Goal: Information Seeking & Learning: Understand process/instructions

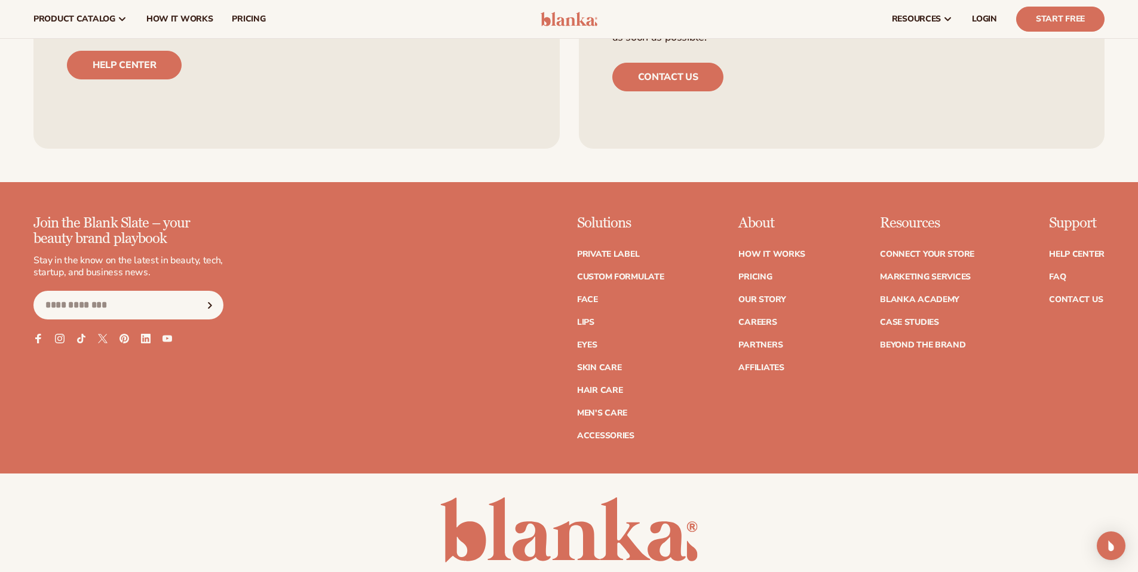
scroll to position [5290, 0]
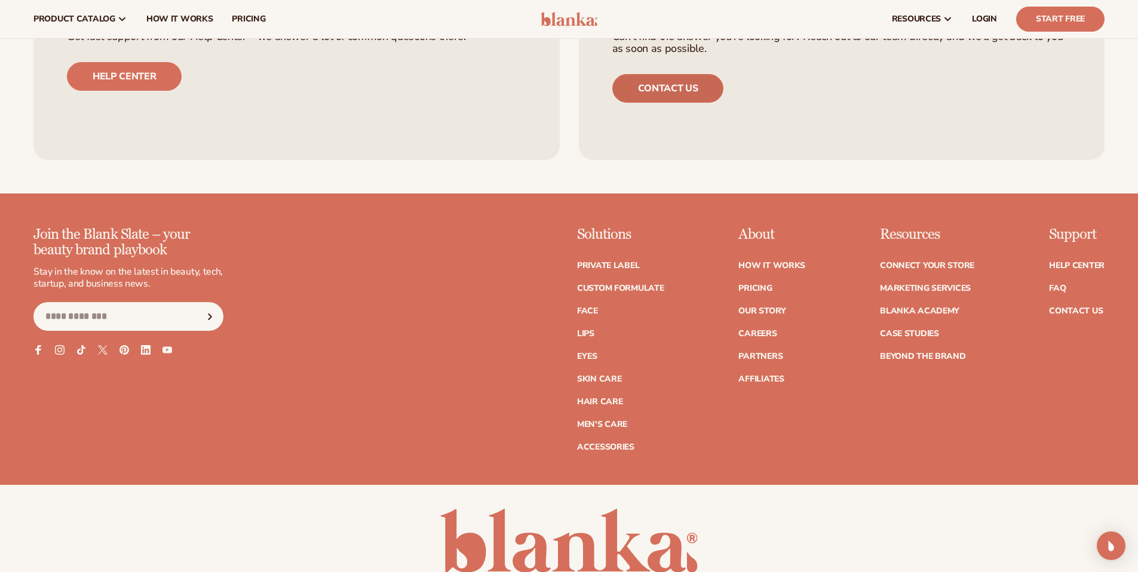
click at [688, 99] on link "Contact us" at bounding box center [668, 88] width 112 height 29
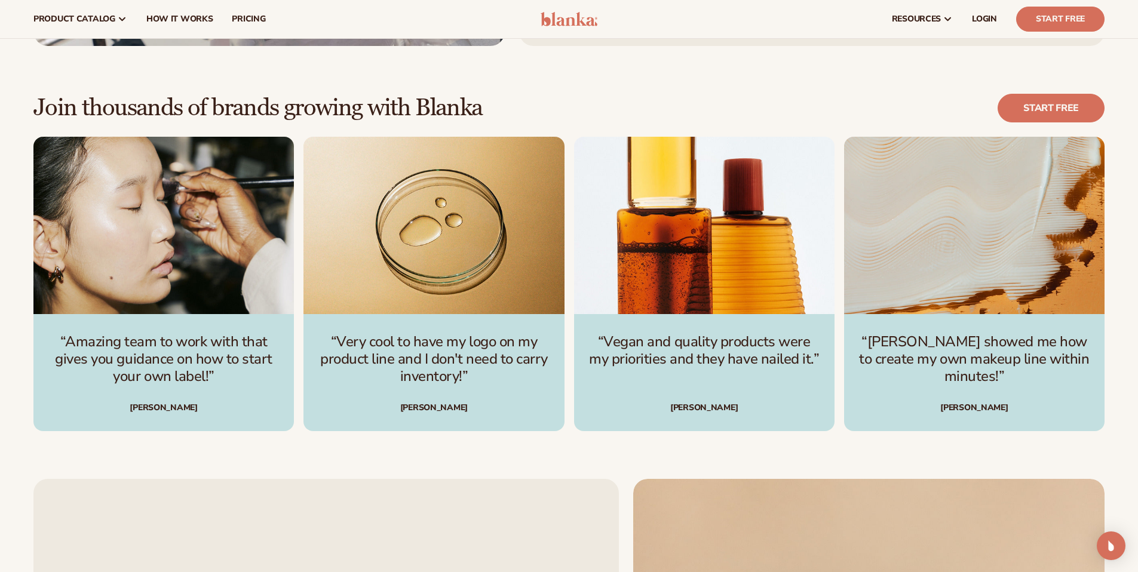
scroll to position [3551, 0]
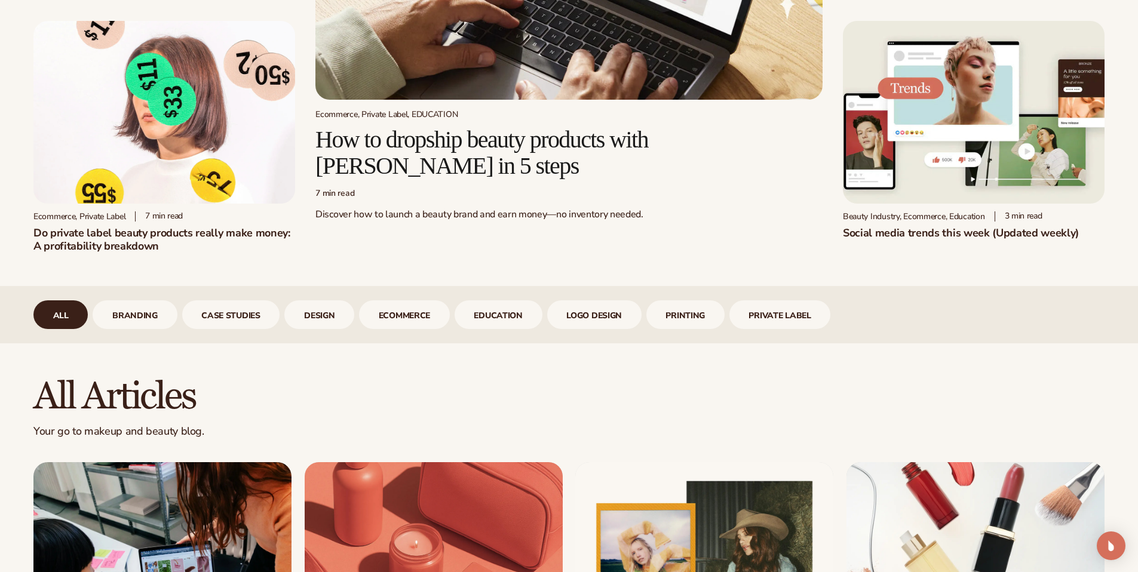
scroll to position [315, 0]
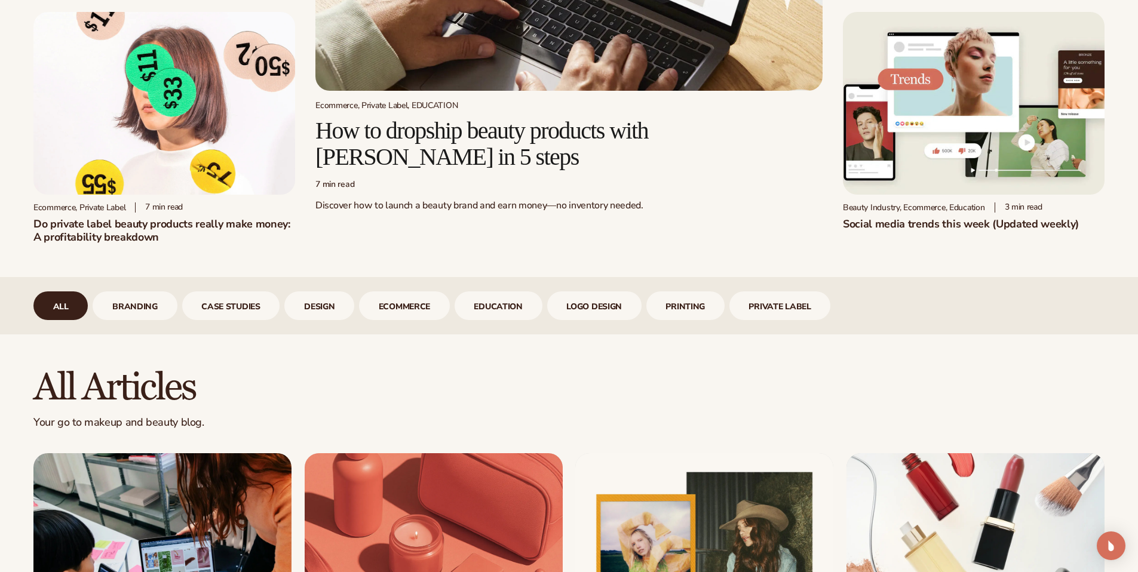
click at [435, 136] on h2 "How to dropship beauty products with Blanka in 5 steps" at bounding box center [568, 144] width 507 height 53
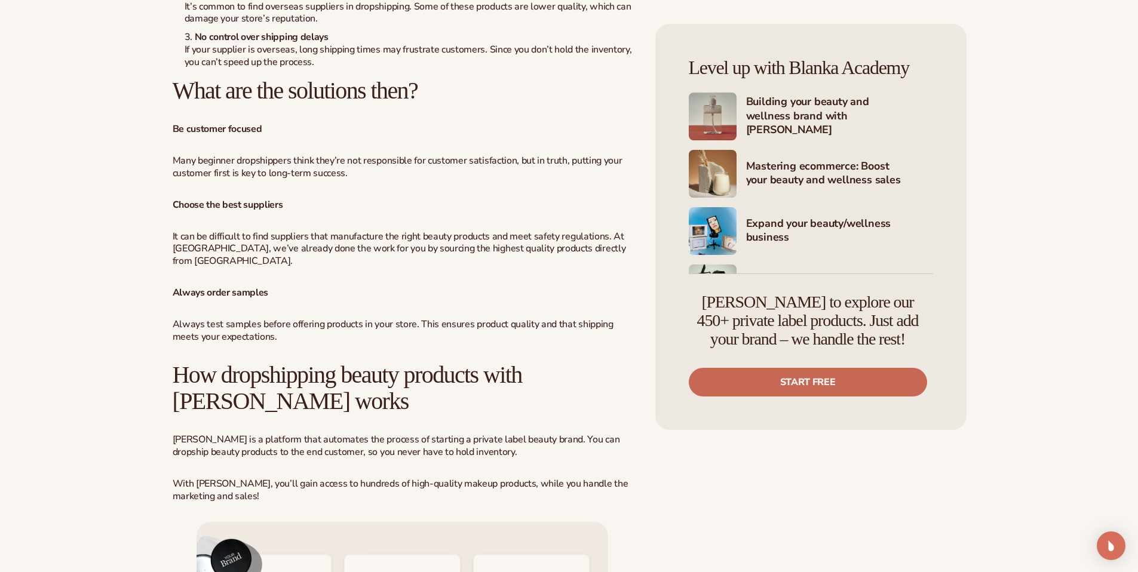
scroll to position [2317, 0]
click at [794, 382] on link "Start free" at bounding box center [808, 382] width 238 height 29
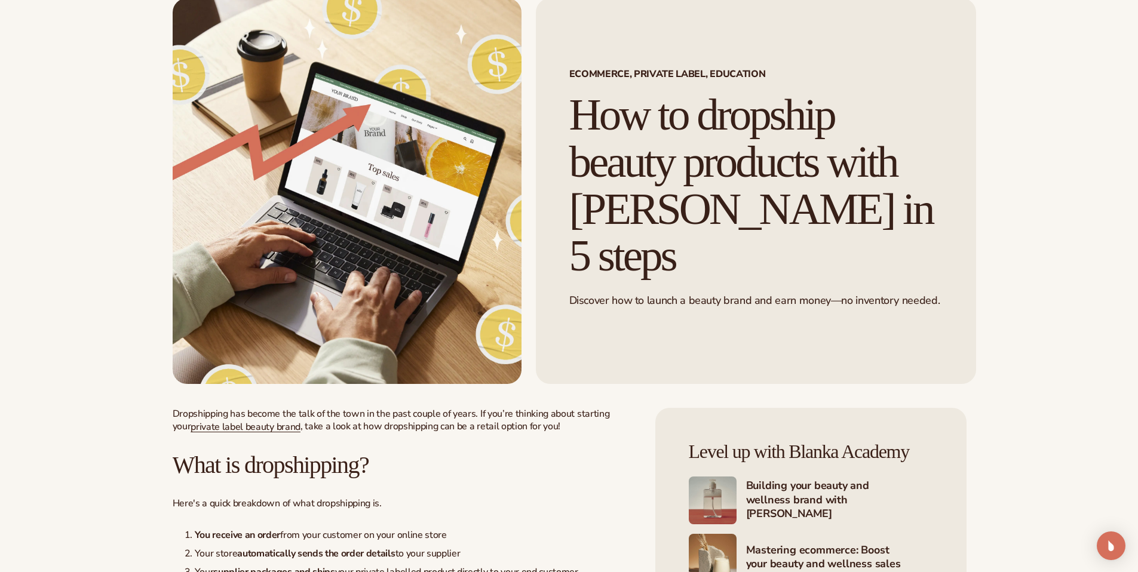
scroll to position [0, 0]
